Goal: Check status: Check status

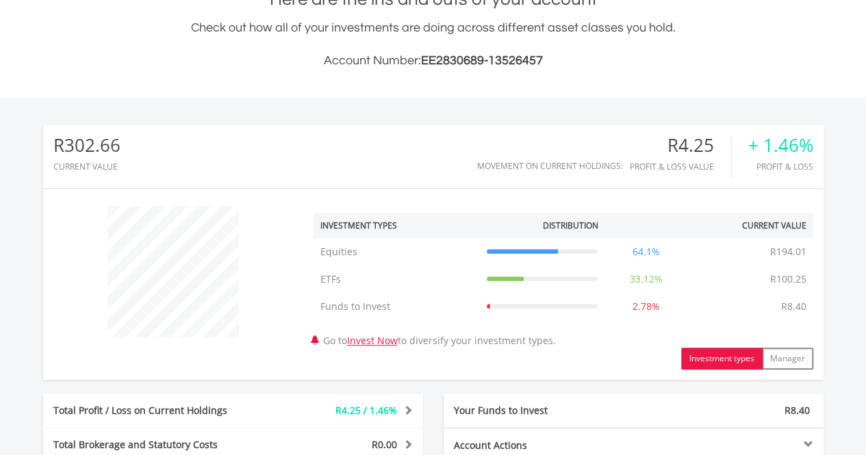
scroll to position [131, 260]
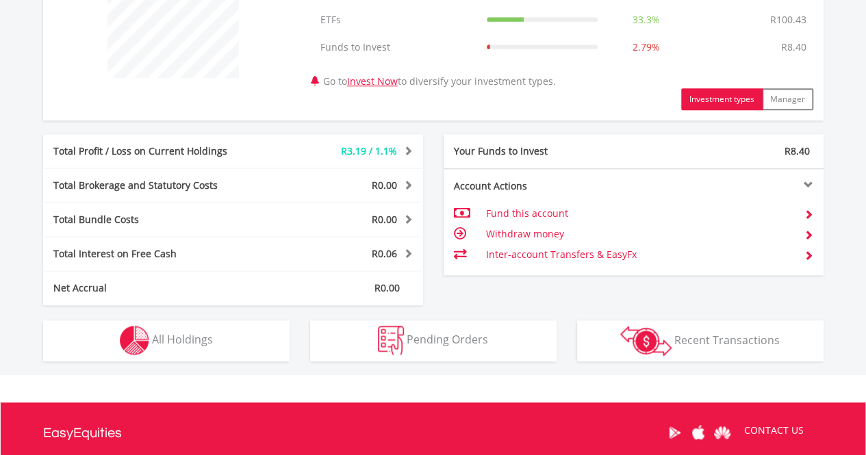
scroll to position [616, 0]
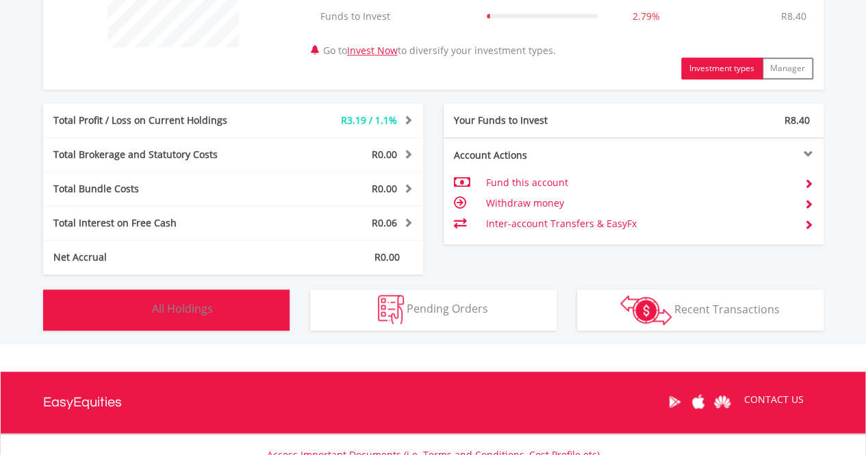
click at [154, 311] on span "All Holdings" at bounding box center [182, 308] width 61 height 15
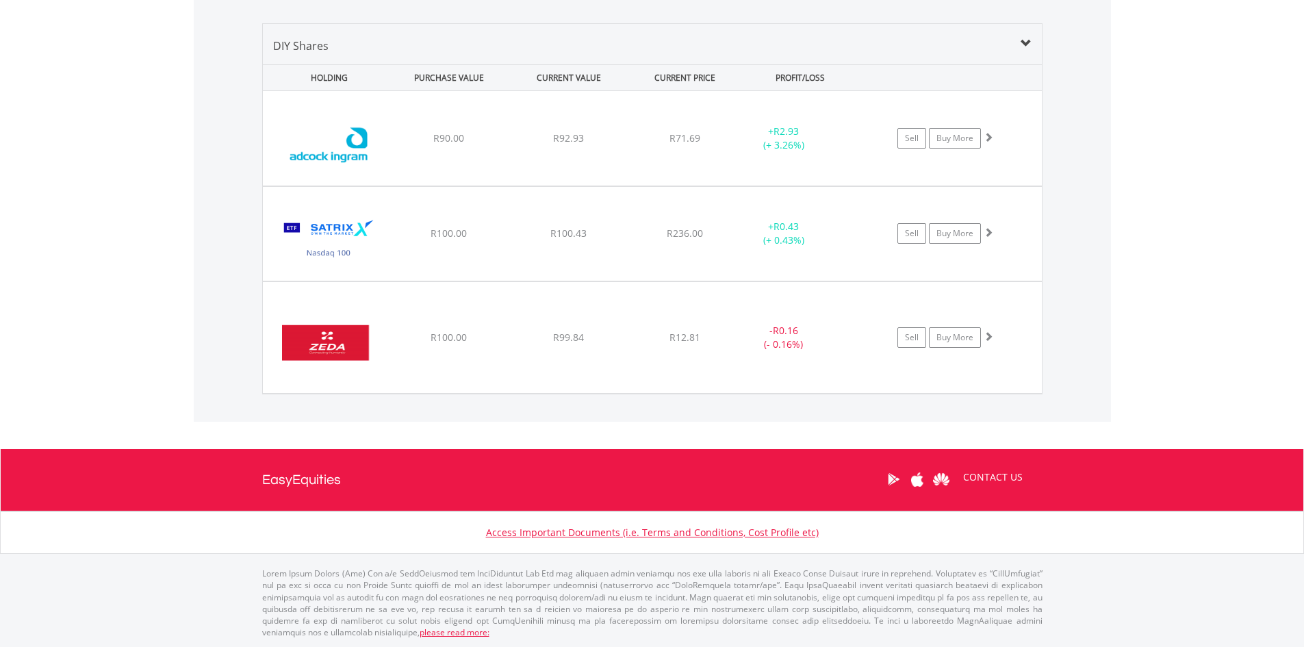
scroll to position [684444, 684315]
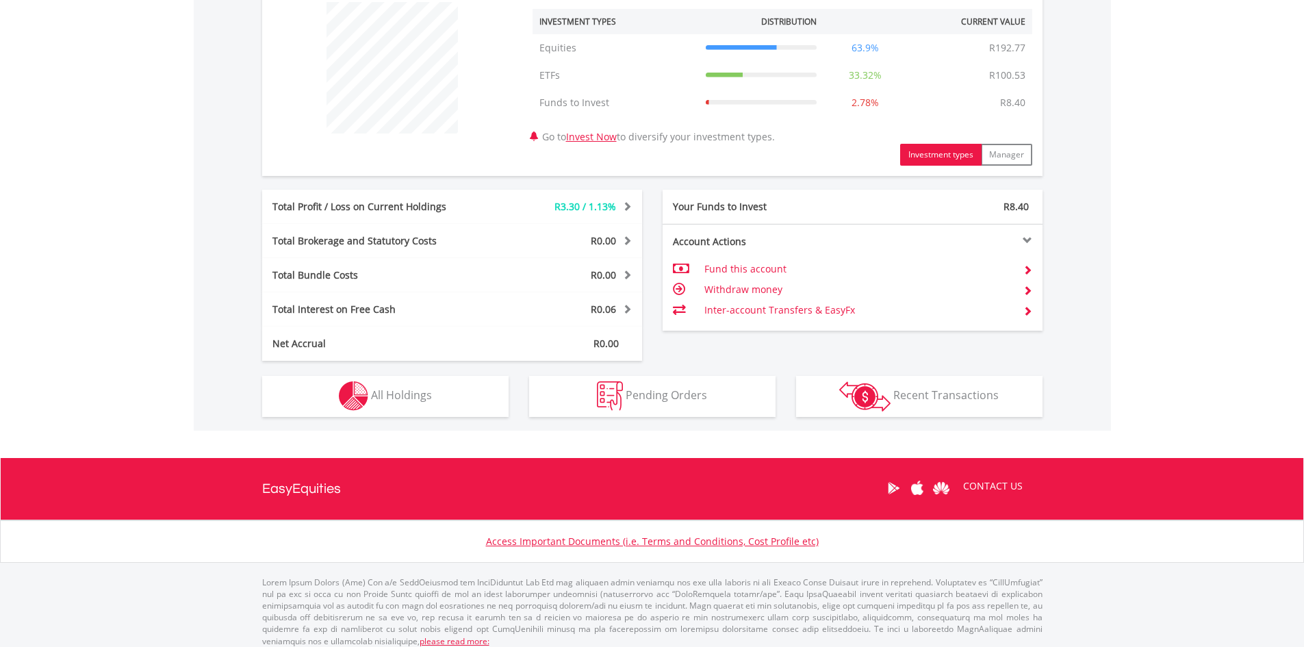
scroll to position [531, 0]
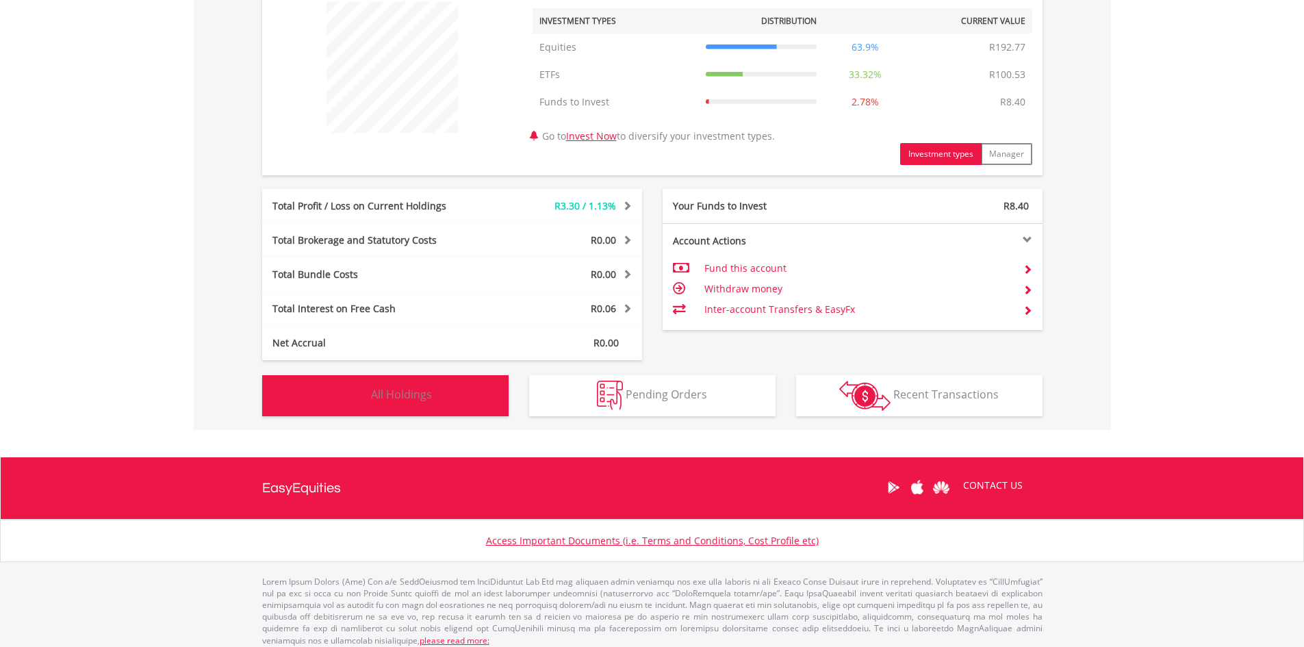
click at [400, 389] on span "All Holdings" at bounding box center [401, 394] width 61 height 15
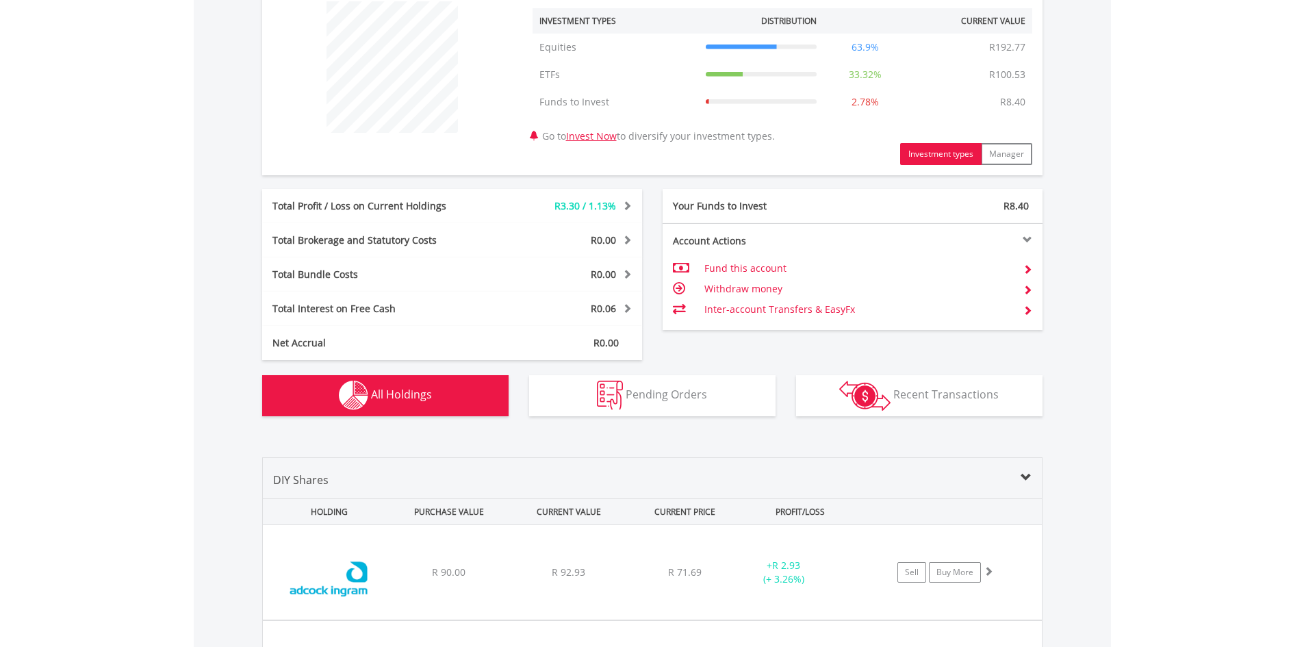
scroll to position [900, 0]
